Goal: Task Accomplishment & Management: Use online tool/utility

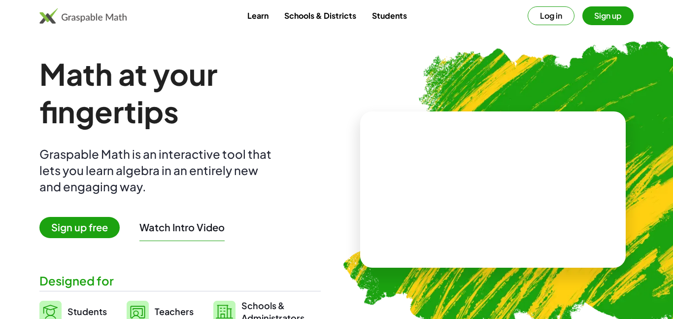
click at [612, 22] on button "Sign up" at bounding box center [607, 15] width 51 height 19
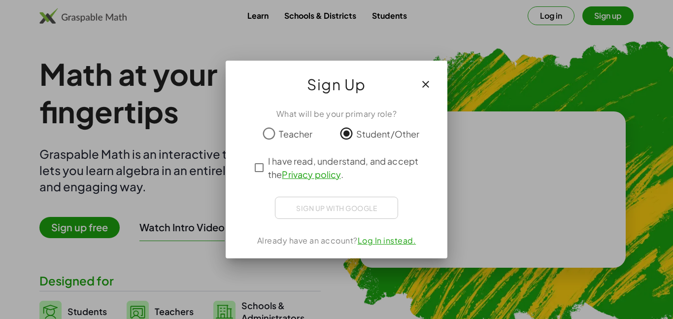
click at [339, 203] on div "Sign up with Google Sign in with Google Sign in with Google. Opens in new tab" at bounding box center [336, 208] width 123 height 22
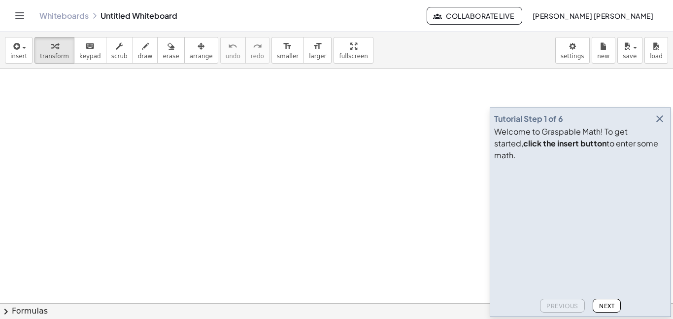
click at [19, 14] on icon "Toggle navigation" at bounding box center [20, 16] width 12 height 12
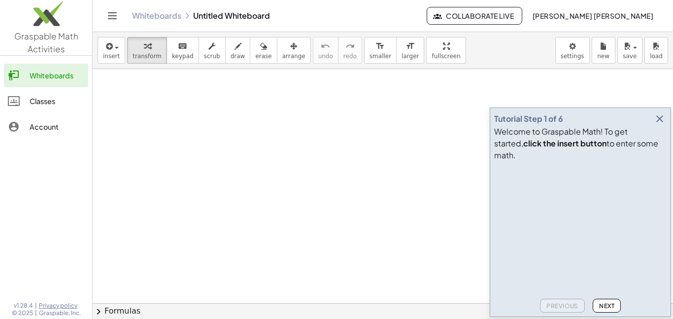
click at [33, 101] on div "Classes" at bounding box center [57, 101] width 55 height 12
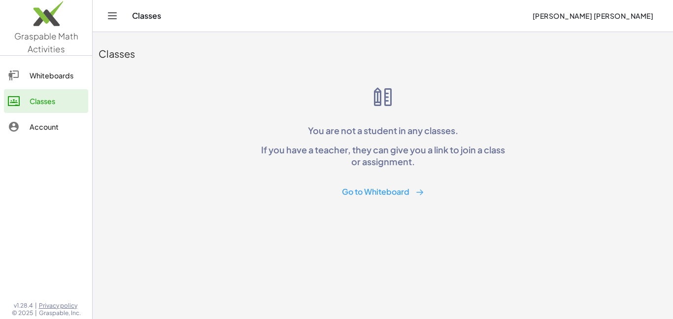
click at [353, 191] on button "Go to Whiteboard" at bounding box center [383, 192] width 98 height 18
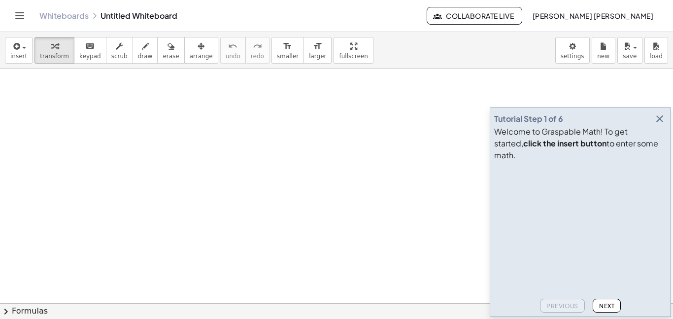
click at [658, 125] on icon "button" at bounding box center [660, 119] width 12 height 12
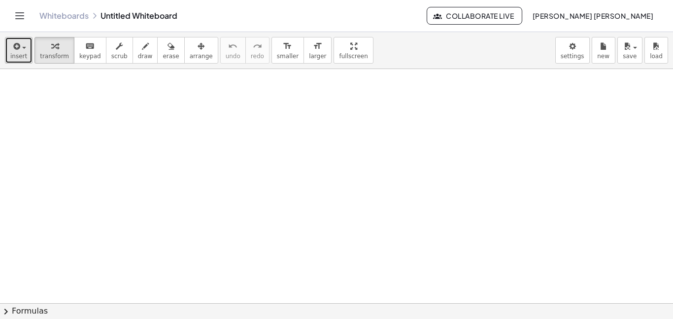
click at [26, 49] on button "insert" at bounding box center [19, 50] width 28 height 27
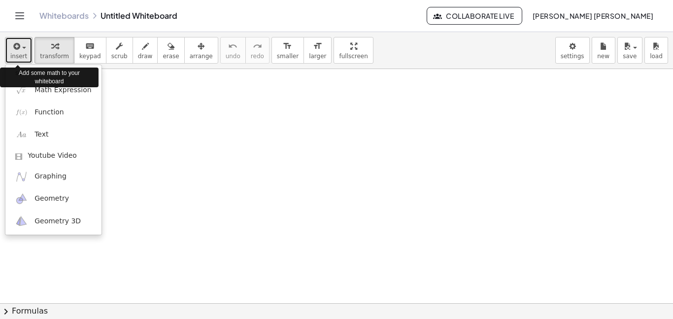
click at [26, 49] on button "insert" at bounding box center [19, 50] width 28 height 27
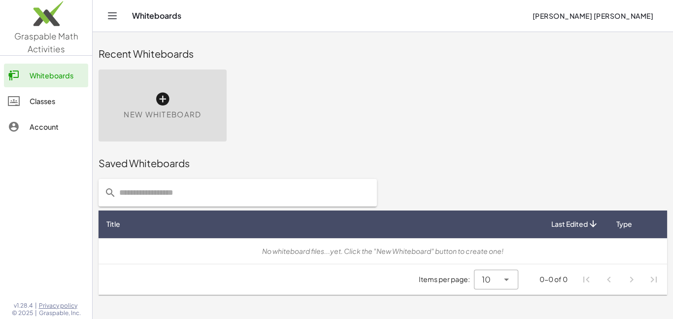
click at [29, 122] on div at bounding box center [19, 127] width 22 height 12
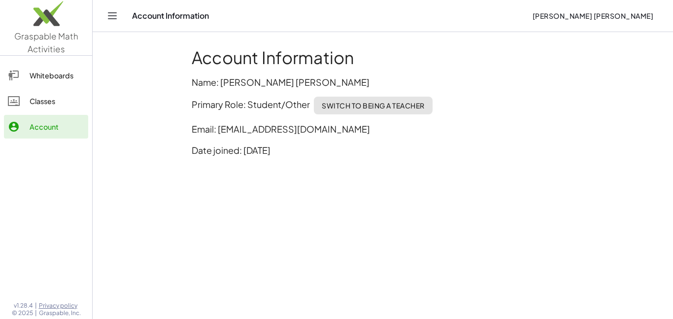
click at [43, 86] on link "Whiteboards" at bounding box center [46, 76] width 84 height 24
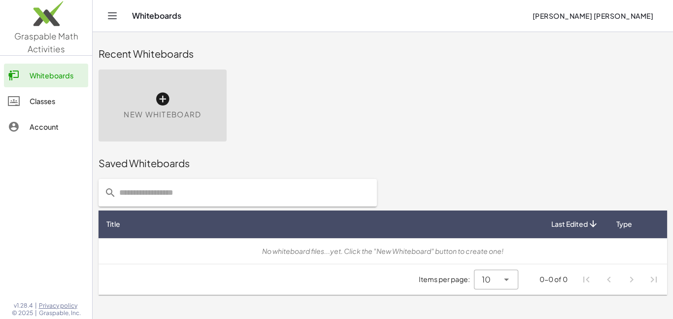
click at [110, 16] on icon "Toggle navigation" at bounding box center [112, 16] width 12 height 12
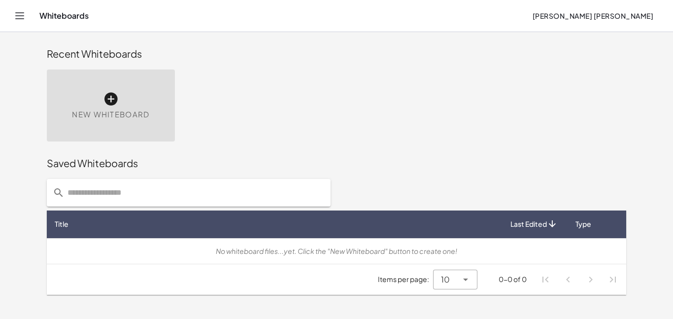
click at [108, 101] on icon at bounding box center [111, 99] width 16 height 16
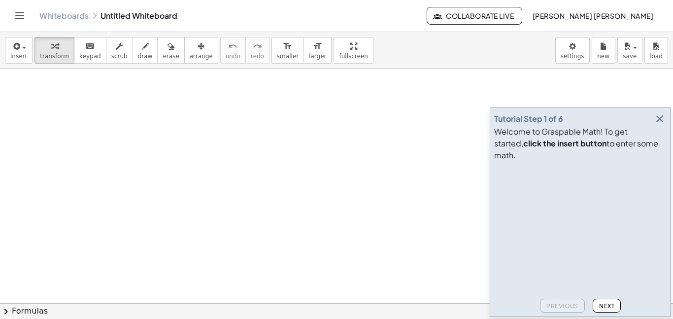
click at [657, 125] on icon "button" at bounding box center [660, 119] width 12 height 12
